Goal: Transaction & Acquisition: Purchase product/service

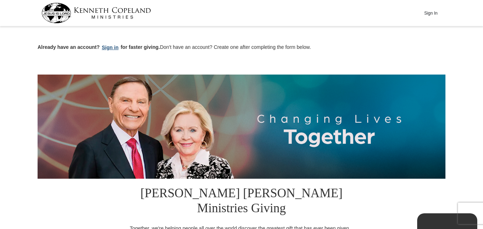
click at [111, 47] on button "Sign in" at bounding box center [110, 48] width 21 height 8
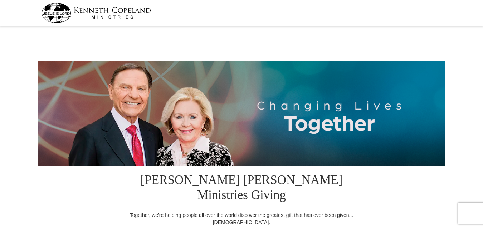
select select "ID"
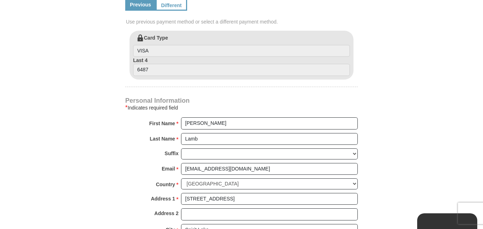
scroll to position [201, 0]
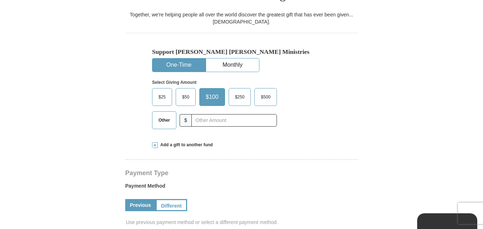
click at [185, 92] on span "$50" at bounding box center [185, 97] width 14 height 11
click at [0, 0] on input "$50" at bounding box center [0, 0] width 0 height 0
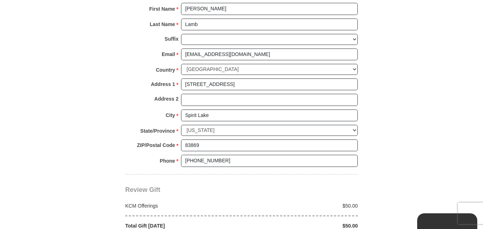
scroll to position [542, 0]
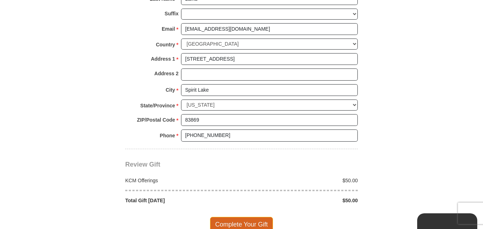
click at [256, 217] on span "Complete Your Gift" at bounding box center [241, 224] width 63 height 15
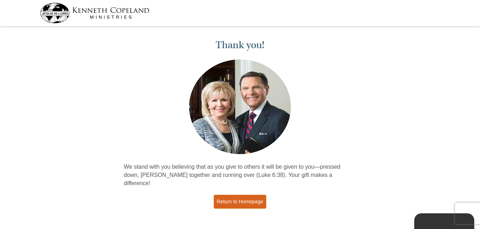
click at [235, 195] on link "Return to Homepage" at bounding box center [240, 202] width 53 height 14
